Goal: Task Accomplishment & Management: Manage account settings

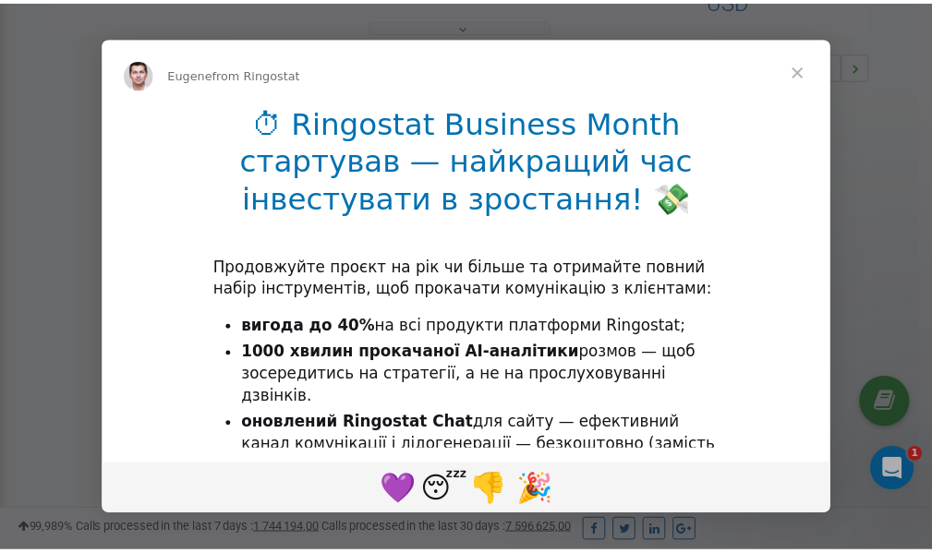
scroll to position [553, 0]
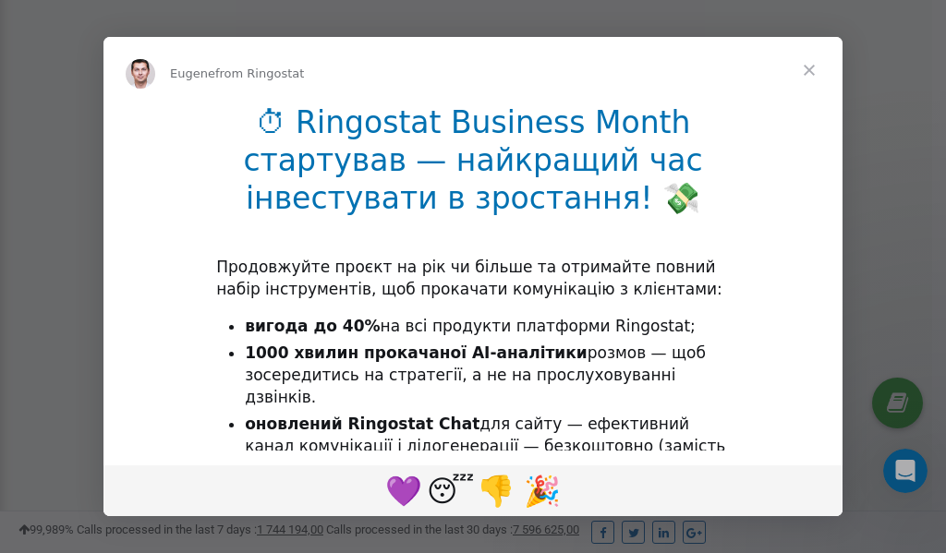
click at [812, 71] on span "Close" at bounding box center [809, 70] width 67 height 67
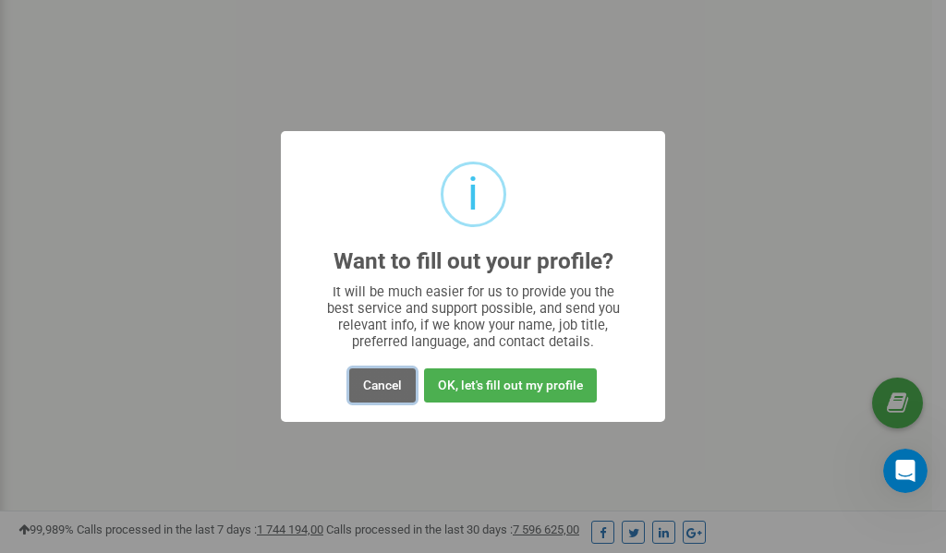
click at [384, 386] on button "Cancel" at bounding box center [382, 386] width 67 height 34
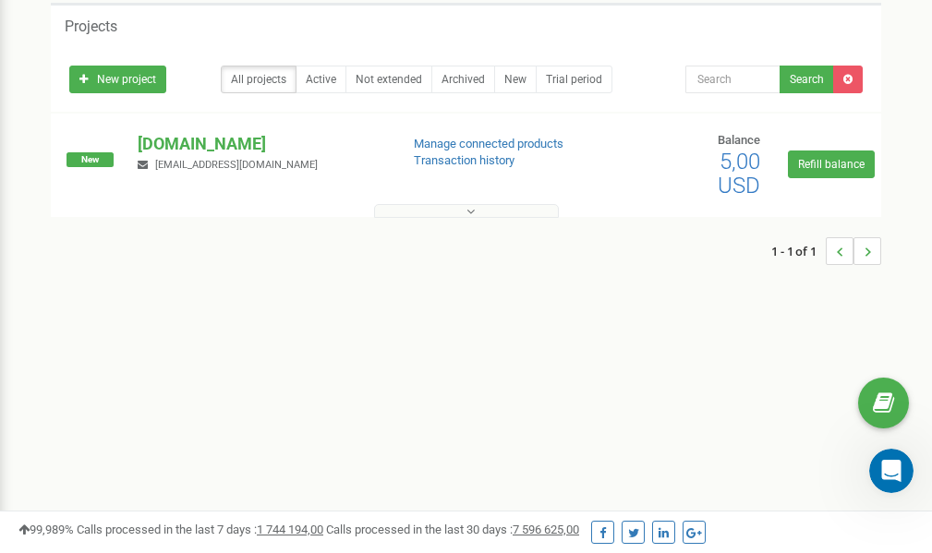
scroll to position [0, 0]
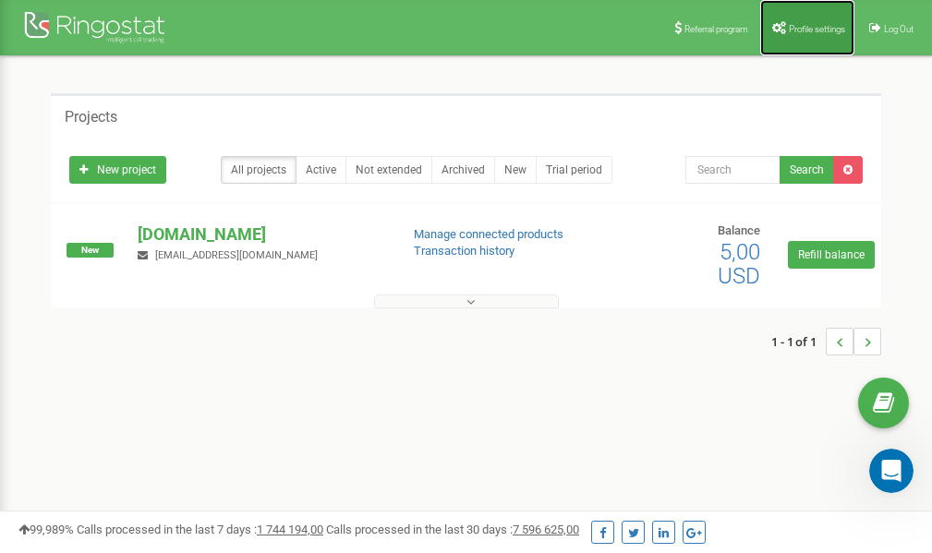
click at [808, 18] on link "Profile settings" at bounding box center [807, 27] width 94 height 55
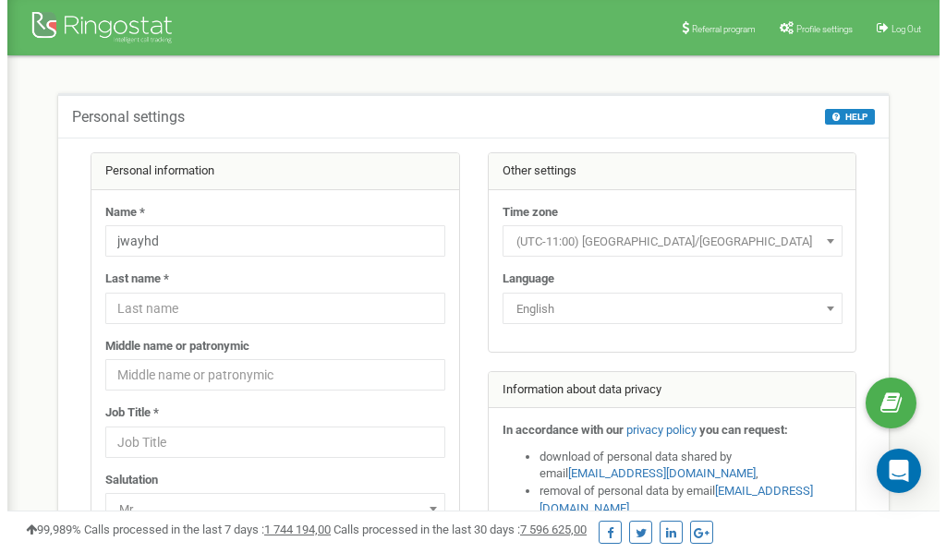
scroll to position [92, 0]
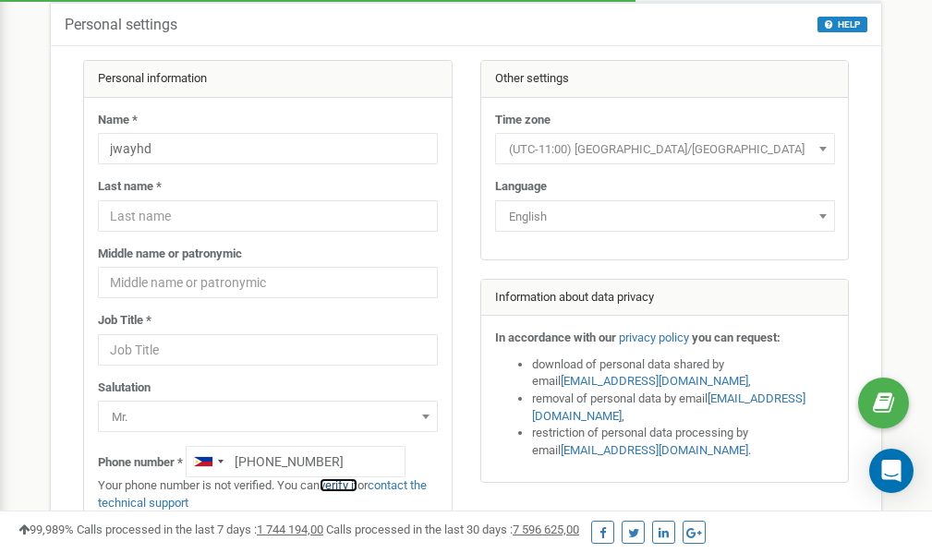
click at [350, 486] on link "verify it" at bounding box center [339, 486] width 38 height 14
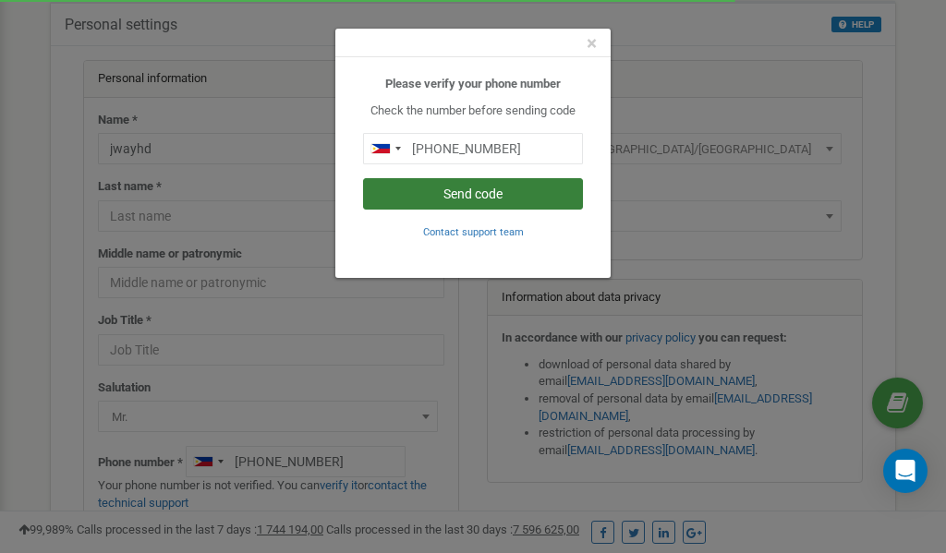
click at [450, 191] on button "Send code" at bounding box center [473, 193] width 220 height 31
